Goal: Check status: Check status

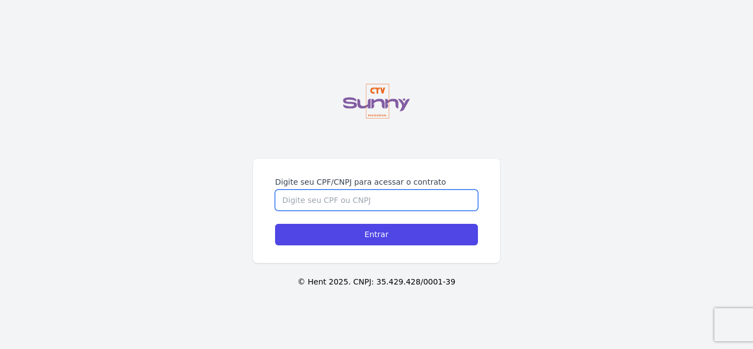
click at [359, 196] on input "Digite seu CPF/CNPJ para acessar o contrato" at bounding box center [376, 200] width 203 height 21
type input "16887014785"
click at [275, 224] on input "Entrar" at bounding box center [376, 235] width 203 height 22
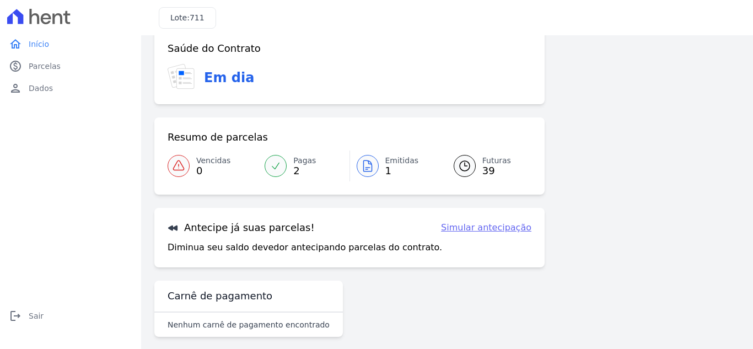
scroll to position [72, 0]
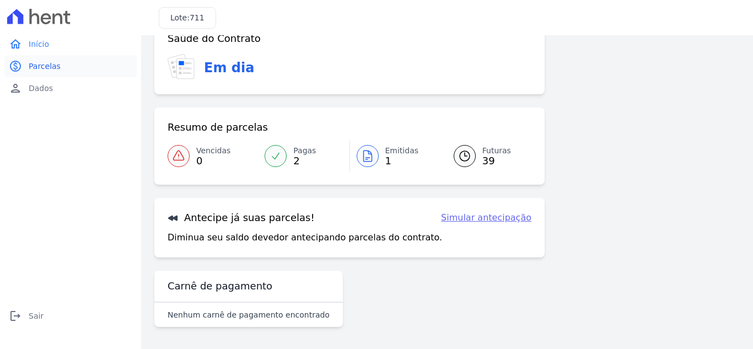
click at [50, 67] on span "Parcelas" at bounding box center [45, 66] width 32 height 11
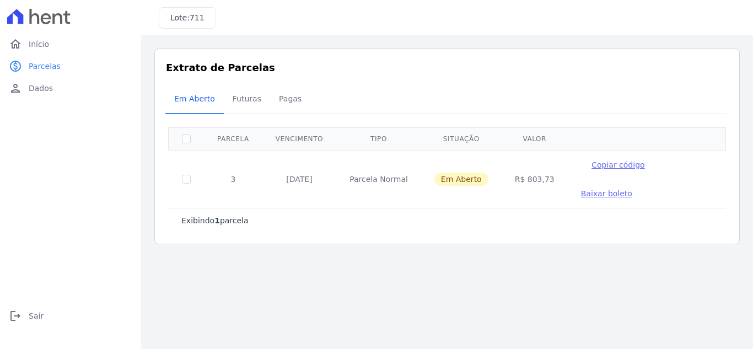
drag, startPoint x: 443, startPoint y: 177, endPoint x: 438, endPoint y: 173, distance: 6.7
click at [438, 173] on td "Em Aberto" at bounding box center [461, 179] width 81 height 58
click at [416, 208] on div "Exibindo 1 parcela" at bounding box center [447, 220] width 558 height 25
click at [249, 99] on span "Futuras" at bounding box center [247, 99] width 42 height 22
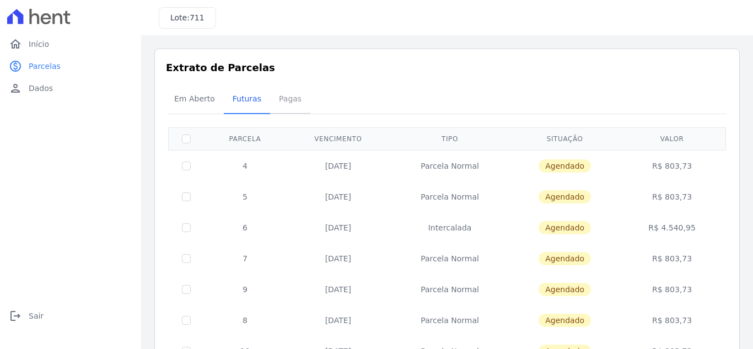
click at [288, 94] on span "Pagas" at bounding box center [290, 99] width 36 height 22
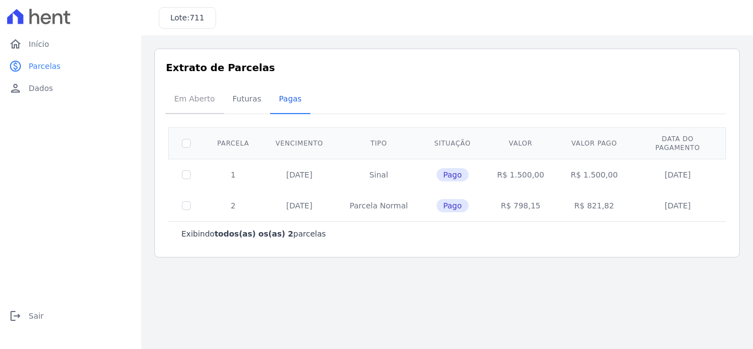
click at [197, 97] on span "Em Aberto" at bounding box center [195, 99] width 54 height 22
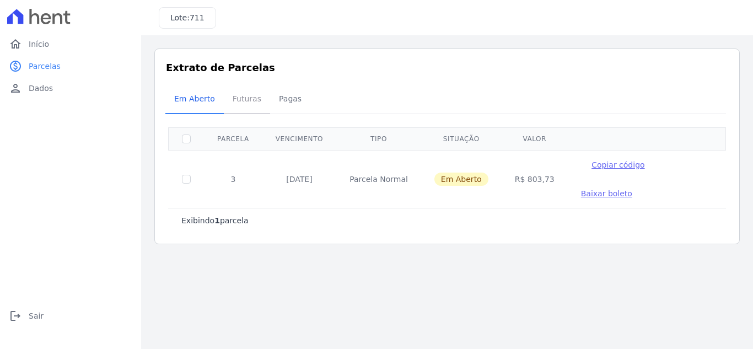
click at [252, 99] on span "Futuras" at bounding box center [247, 99] width 42 height 22
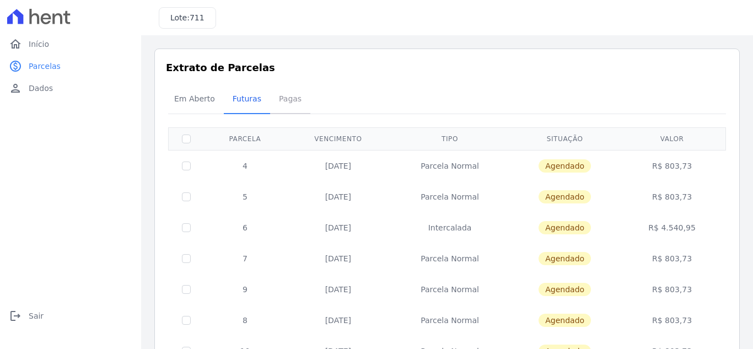
click at [279, 108] on span "Pagas" at bounding box center [290, 99] width 36 height 22
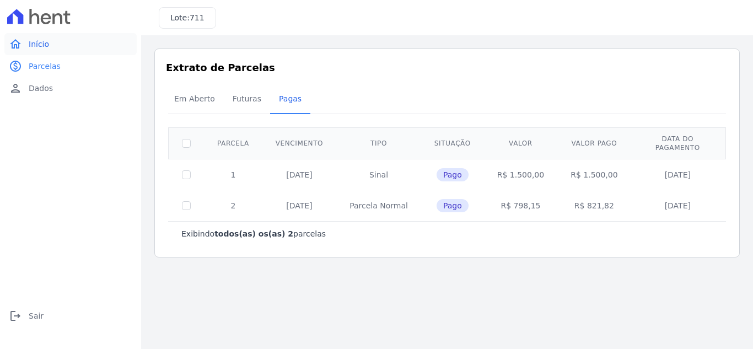
click at [51, 47] on link "home Início" at bounding box center [70, 44] width 132 height 22
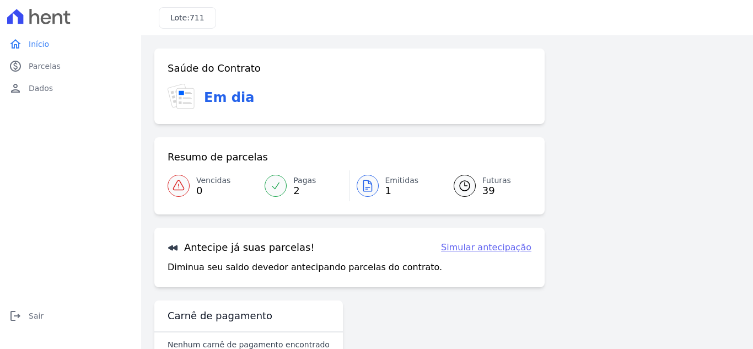
scroll to position [30, 0]
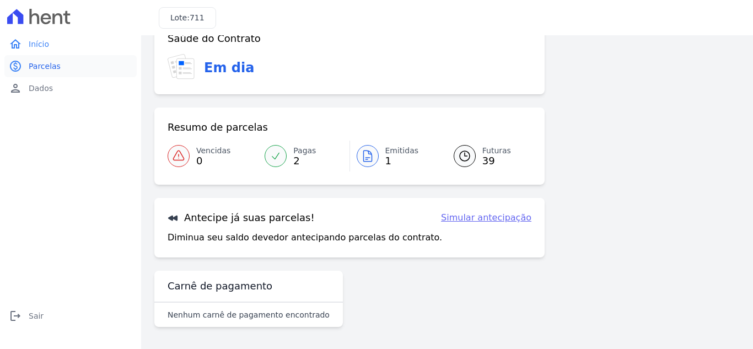
click at [52, 71] on span "Parcelas" at bounding box center [45, 66] width 32 height 11
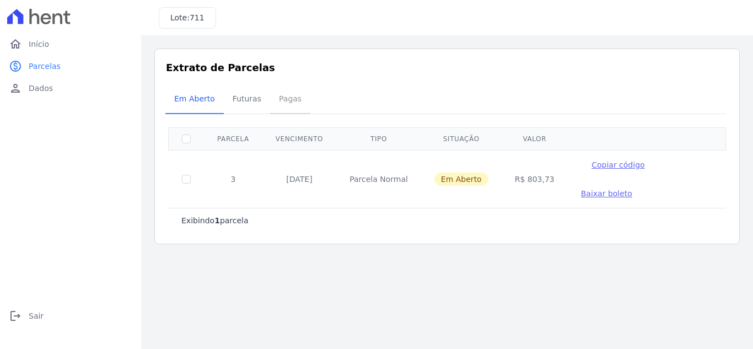
click at [285, 105] on span "Pagas" at bounding box center [290, 99] width 36 height 22
